Goal: Task Accomplishment & Management: Manage account settings

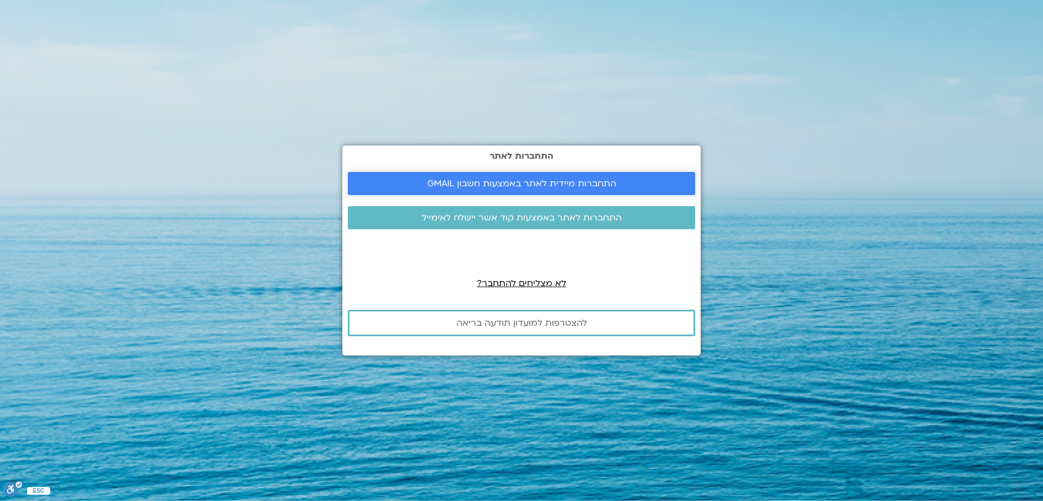
click at [562, 186] on span "התחברות מיידית לאתר באמצעות חשבון GMAIL" at bounding box center [521, 184] width 189 height 10
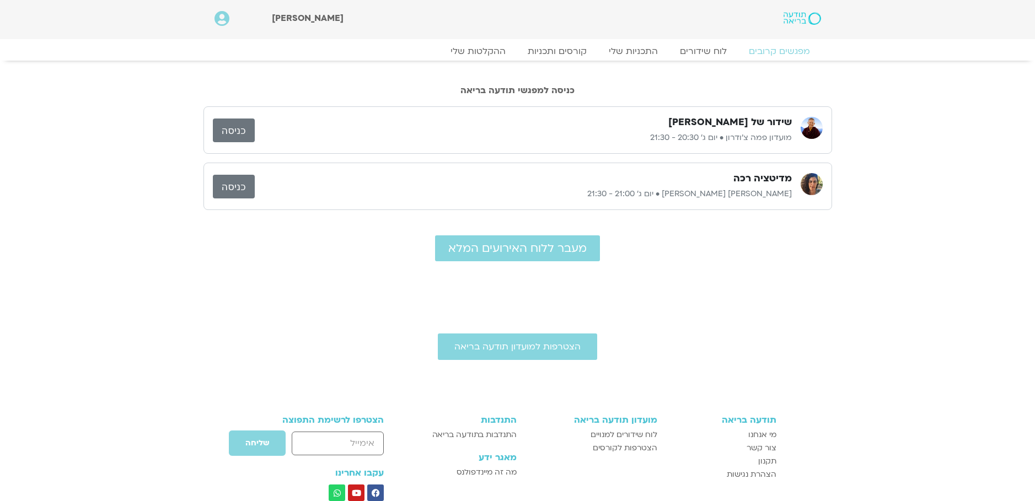
click at [244, 130] on link "כניסה" at bounding box center [234, 131] width 42 height 24
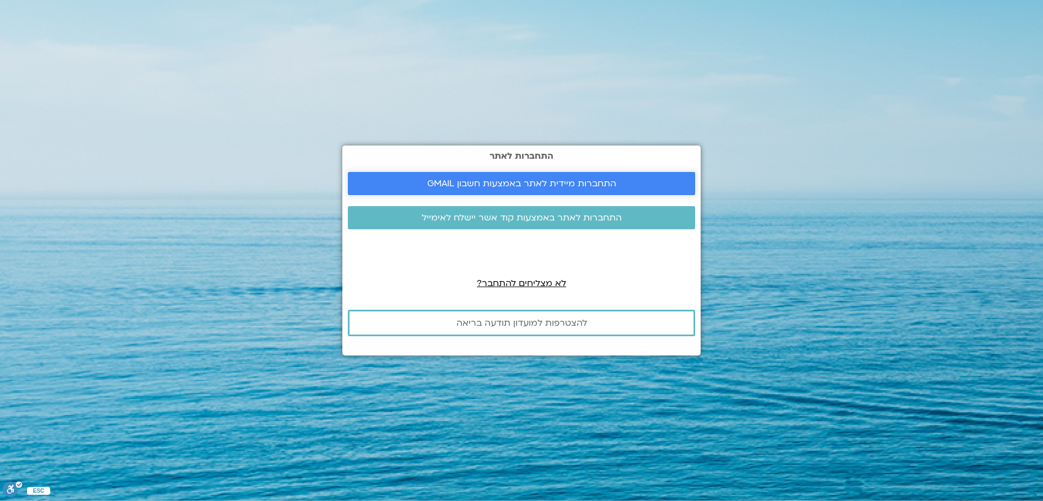
click at [566, 185] on span "התחברות מיידית לאתר באמצעות חשבון GMAIL" at bounding box center [521, 184] width 189 height 10
click at [566, 213] on span "התחברות לאתר באמצעות קוד אשר יישלח לאימייל" at bounding box center [522, 218] width 200 height 10
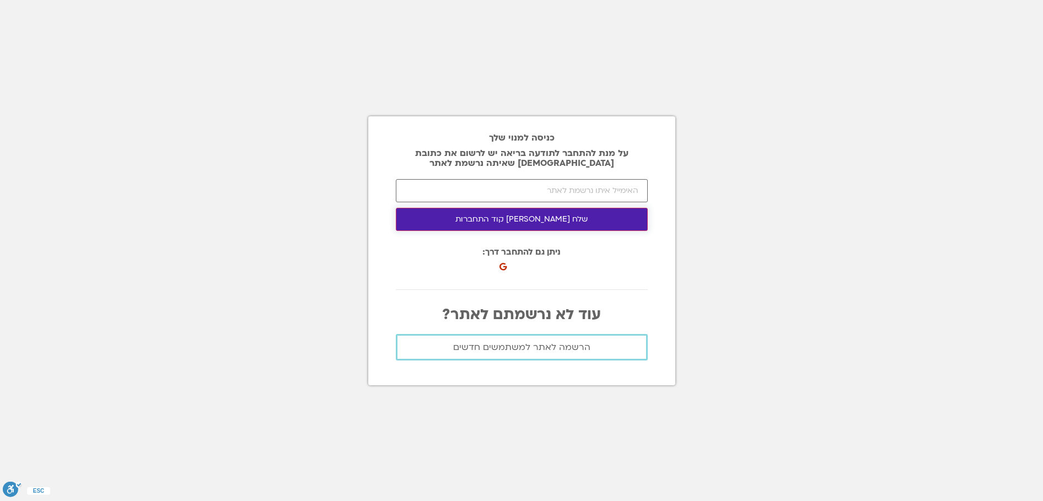
click at [525, 222] on button "שלח [PERSON_NAME] קוד התחברות" at bounding box center [522, 219] width 252 height 23
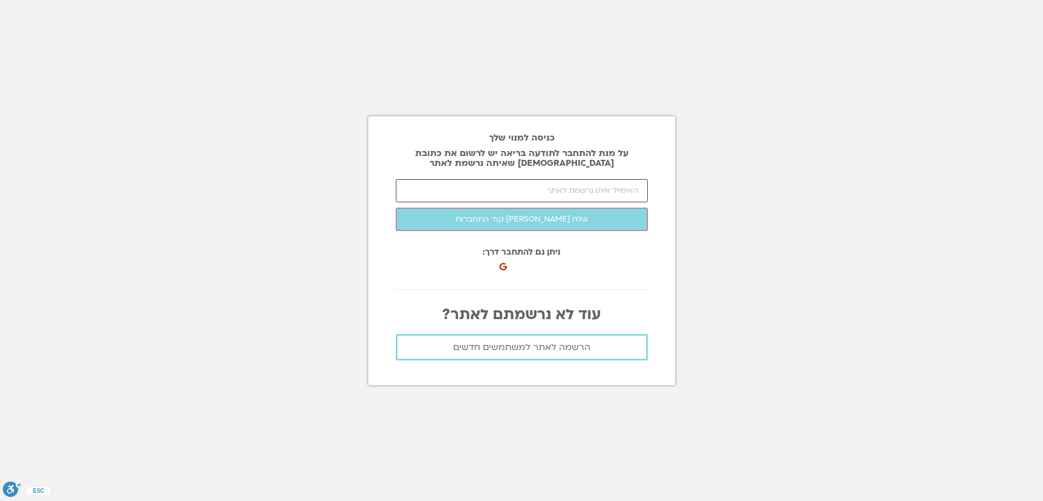
click at [543, 193] on input "email" at bounding box center [522, 190] width 252 height 23
type input "[EMAIL_ADDRESS][DOMAIN_NAME]"
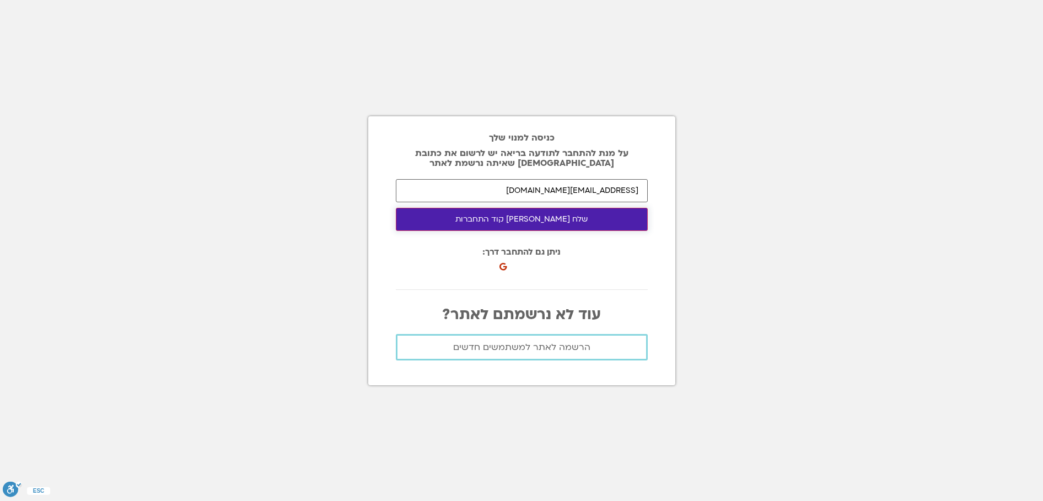
click at [564, 224] on button "שלח לי קוד התחברות" at bounding box center [522, 219] width 252 height 23
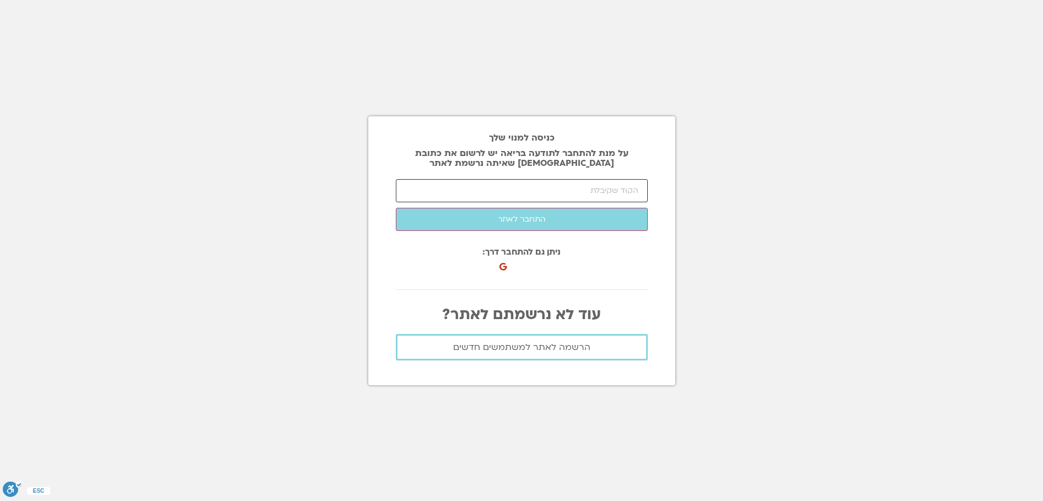
click at [549, 187] on input "number" at bounding box center [522, 190] width 252 height 23
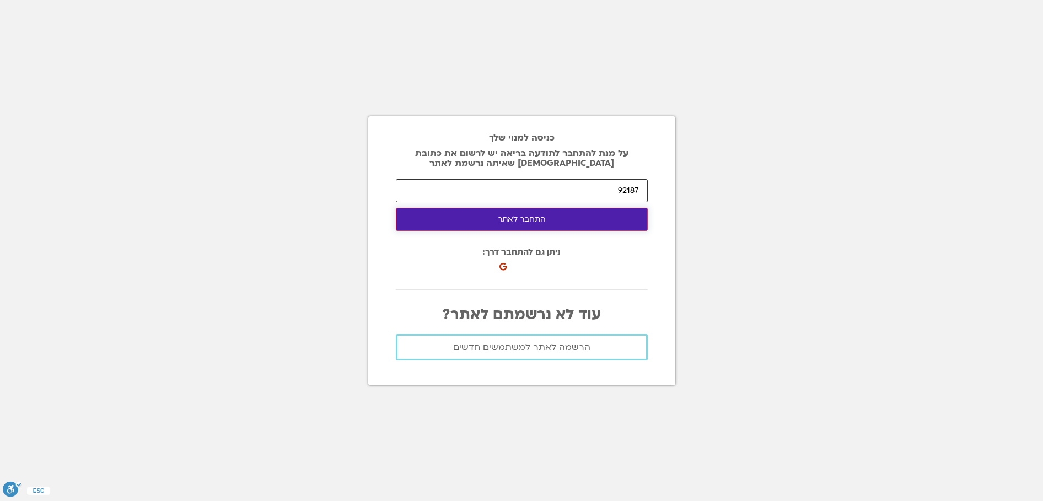
type input "92187"
click at [564, 220] on button "התחבר לאתר" at bounding box center [522, 219] width 252 height 23
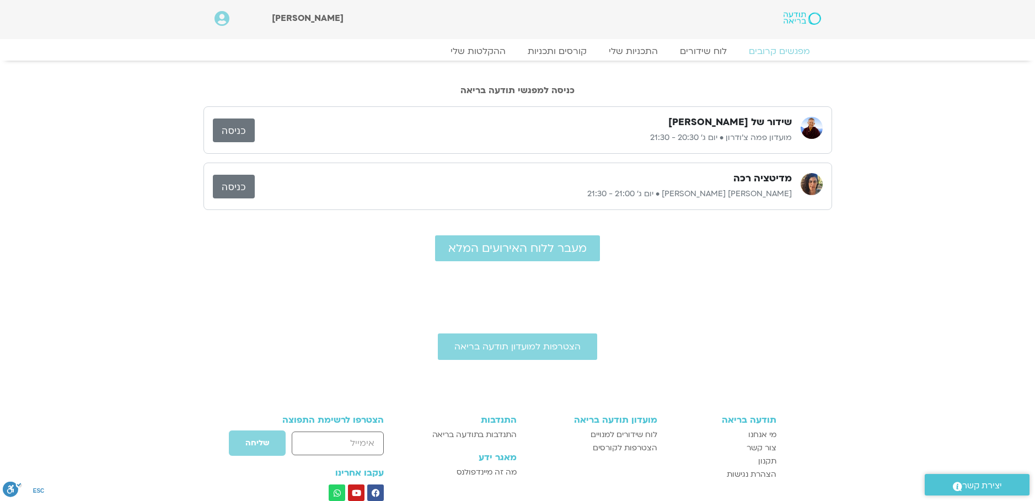
click at [241, 132] on link "כניסה" at bounding box center [234, 131] width 42 height 24
